Goal: Task Accomplishment & Management: Manage account settings

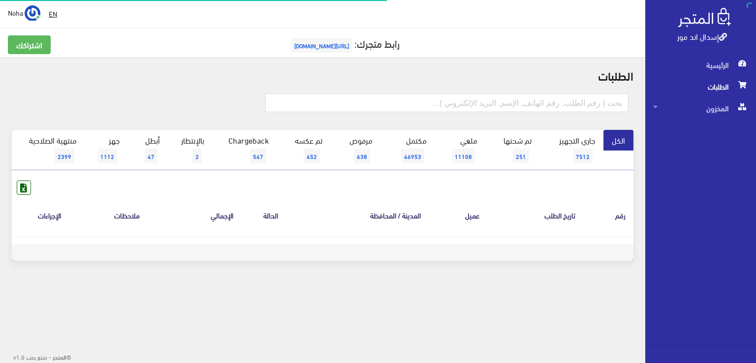
drag, startPoint x: 500, startPoint y: 272, endPoint x: 482, endPoint y: 260, distance: 22.0
click at [500, 272] on div "الطلبات الكل 2" at bounding box center [322, 170] width 645 height 227
click at [197, 141] on link "بالإنتظار 2" at bounding box center [190, 150] width 44 height 40
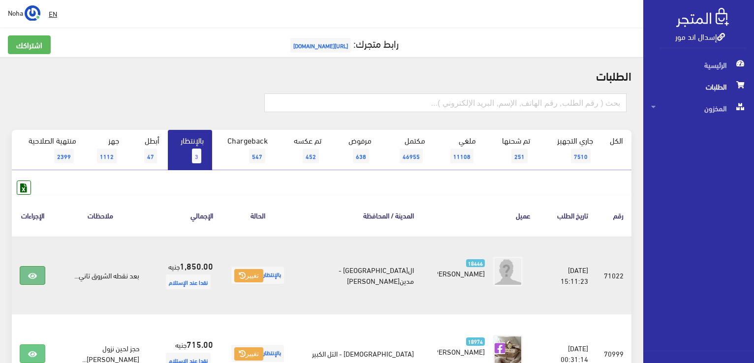
click at [28, 272] on icon at bounding box center [32, 276] width 9 height 8
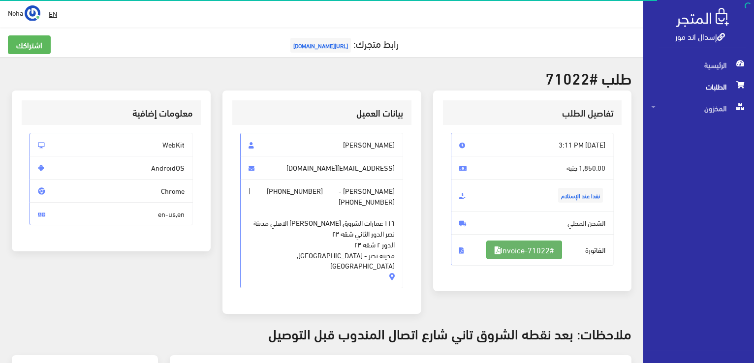
click at [521, 255] on link "#Invoice-71022" at bounding box center [524, 250] width 76 height 19
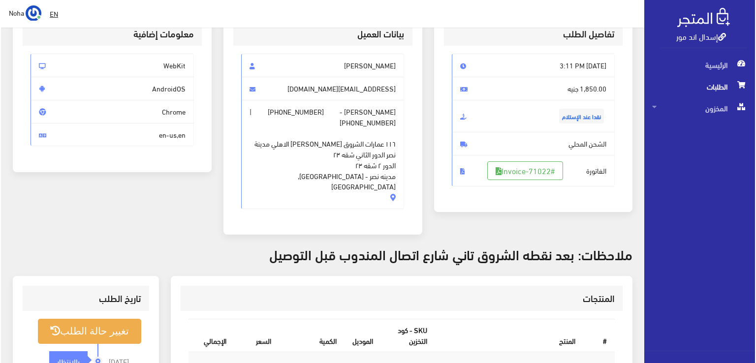
scroll to position [197, 0]
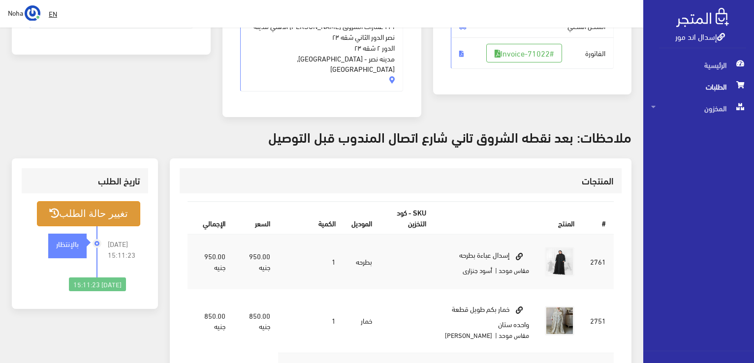
click at [104, 201] on button "تغيير حالة الطلب" at bounding box center [88, 213] width 103 height 25
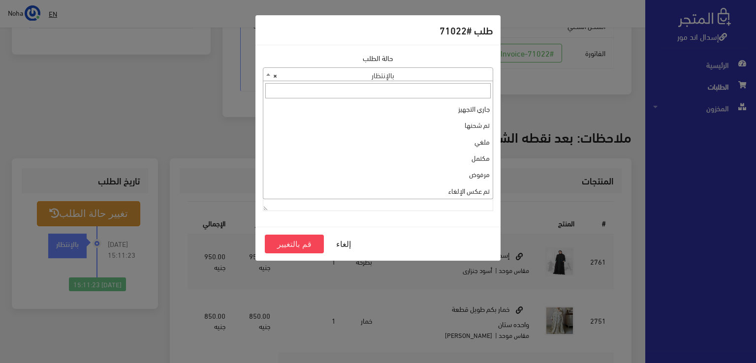
click at [373, 79] on span "× بالإنتظار" at bounding box center [377, 75] width 229 height 14
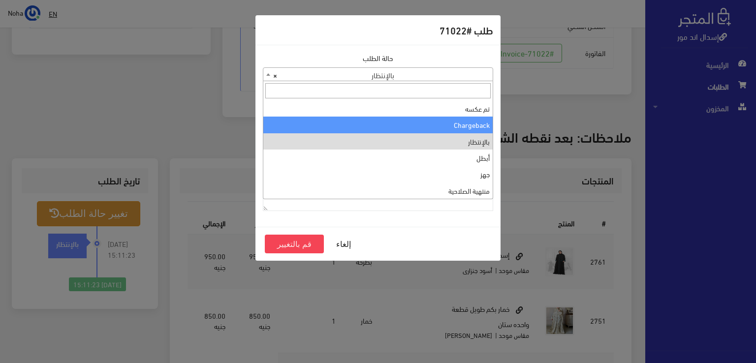
scroll to position [0, 0]
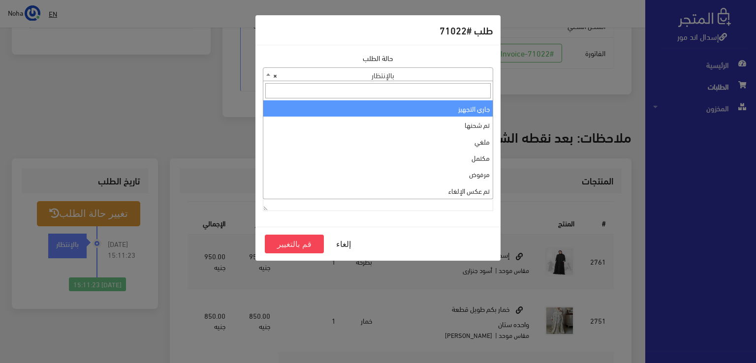
select select "1"
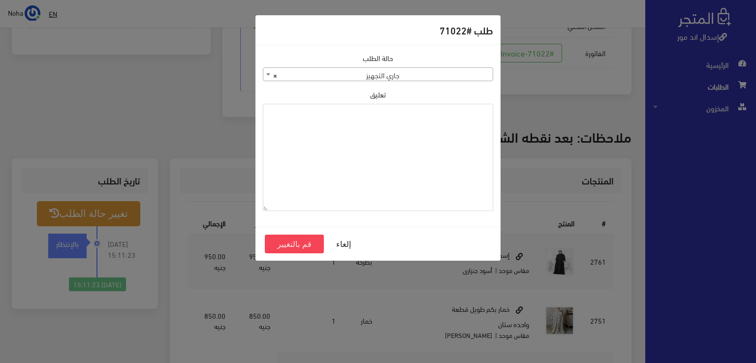
paste textarea "01009796262"
drag, startPoint x: 433, startPoint y: 114, endPoint x: 609, endPoint y: 152, distance: 179.7
click at [609, 152] on div "طلب #71022 حالة الطلب جاري التجهيز تم شحنها ملغي مكتمل مرفوض تم عكس الإلغاء فشل…" at bounding box center [378, 181] width 756 height 363
type textarea "1131878"
click at [310, 247] on button "قم بالتغيير" at bounding box center [294, 244] width 59 height 19
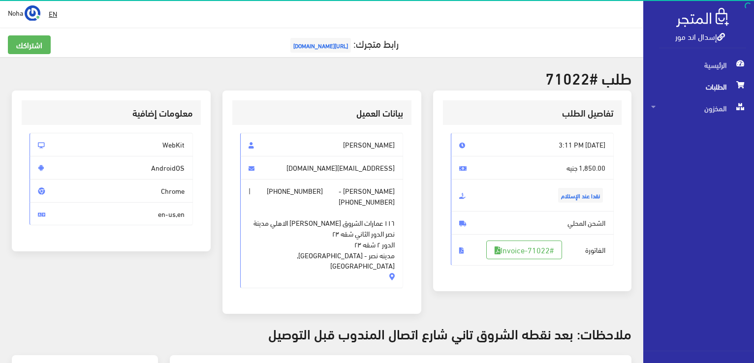
scroll to position [197, 0]
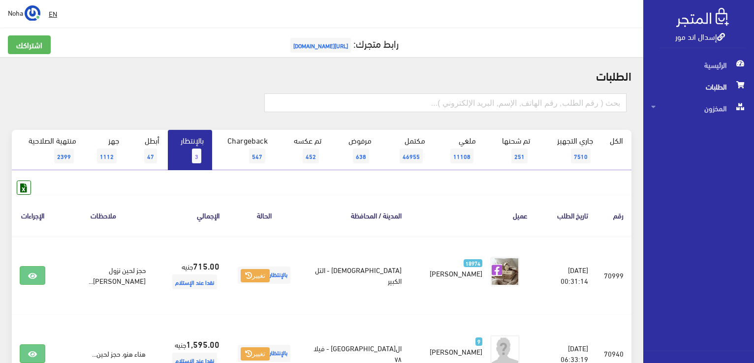
click at [706, 38] on link "إسدال اند مور" at bounding box center [700, 36] width 50 height 14
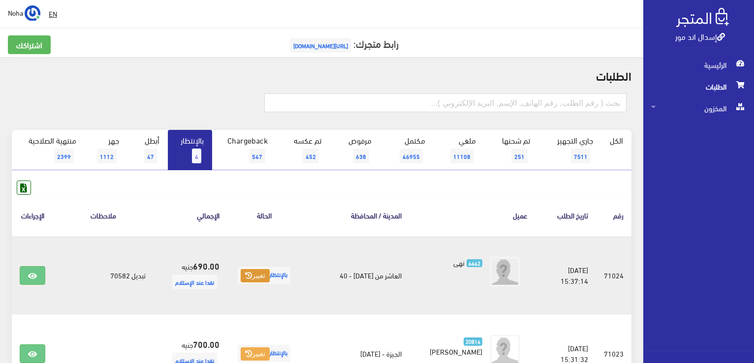
click at [241, 276] on button "تغيير" at bounding box center [255, 276] width 29 height 14
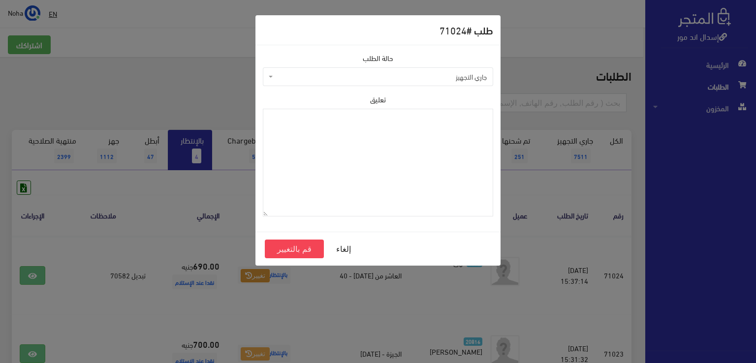
click at [350, 73] on span "جاري التجهيز" at bounding box center [381, 77] width 212 height 10
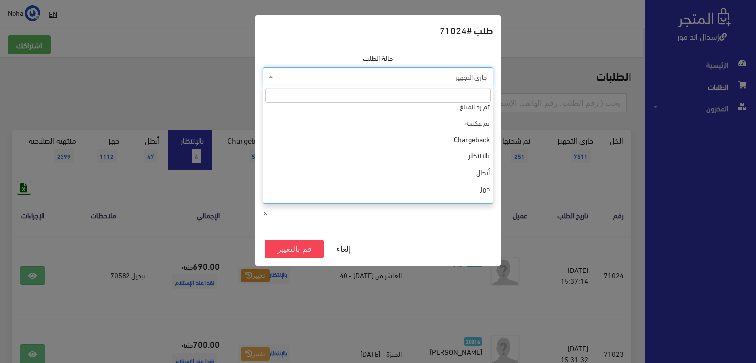
scroll to position [131, 0]
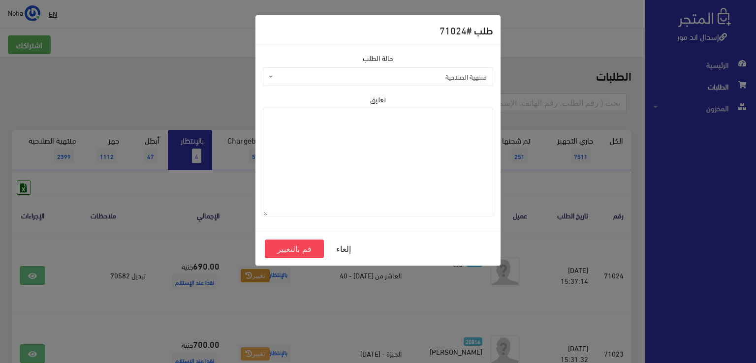
click at [430, 69] on span "منتهية الصلاحية" at bounding box center [378, 76] width 230 height 19
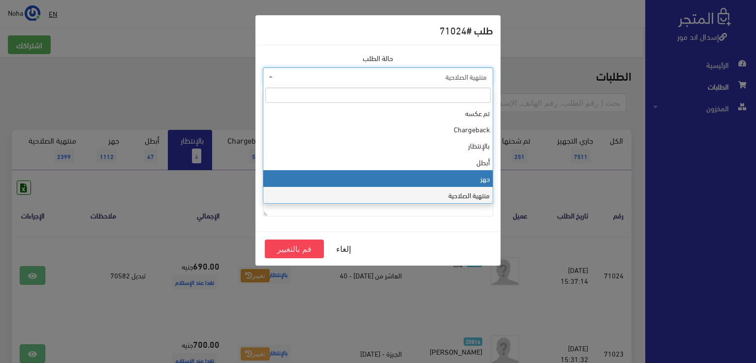
select select "13"
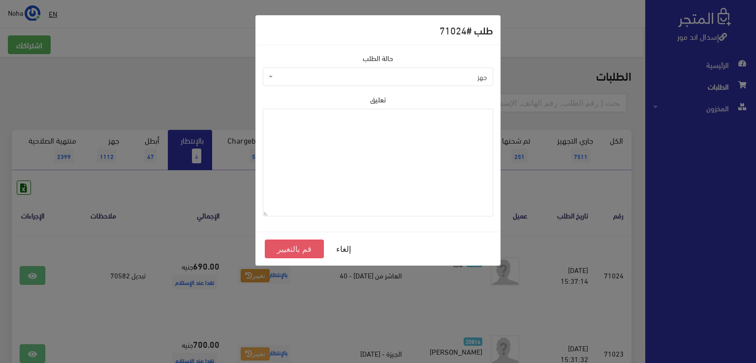
click at [301, 246] on button "قم بالتغيير" at bounding box center [294, 249] width 59 height 19
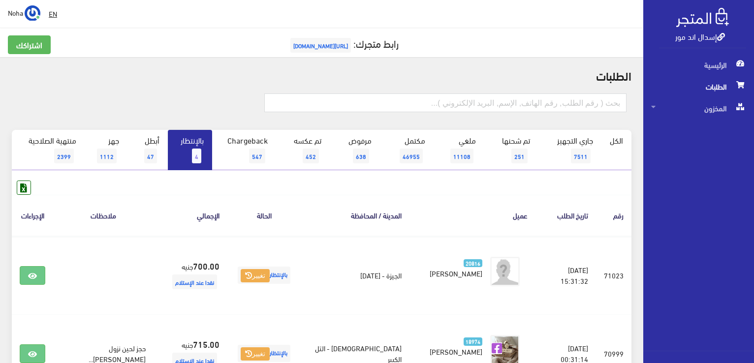
click at [202, 144] on link "بالإنتظار 4" at bounding box center [190, 150] width 44 height 40
